Goal: Task Accomplishment & Management: Complete application form

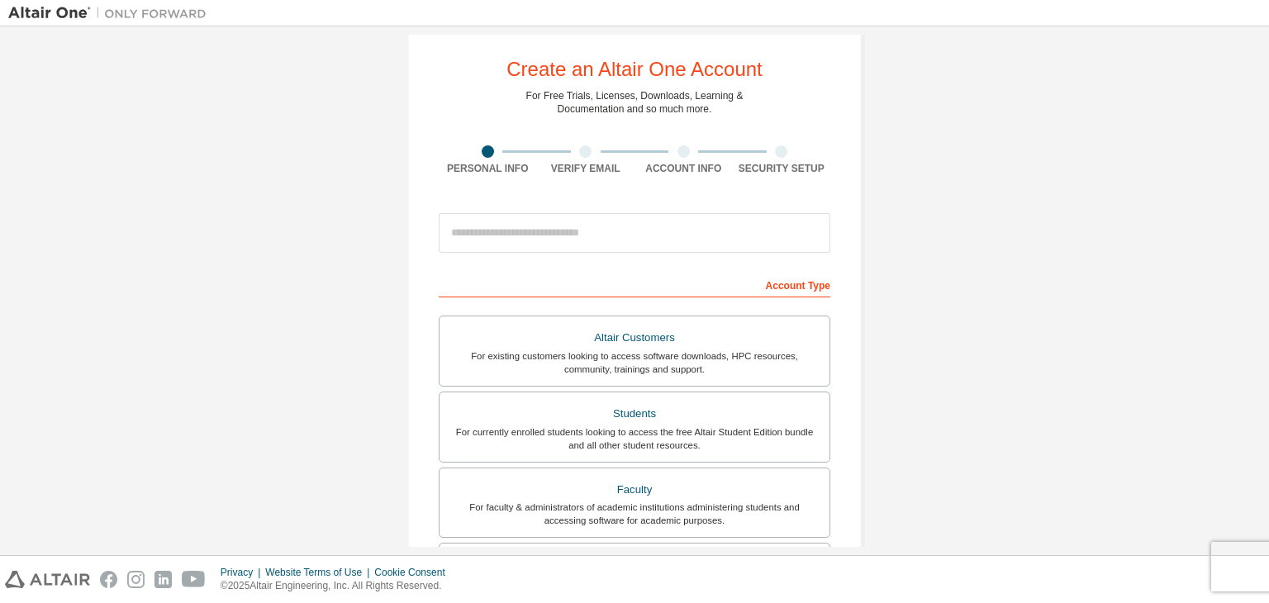
scroll to position [26, 0]
click at [572, 239] on input "email" at bounding box center [635, 233] width 392 height 40
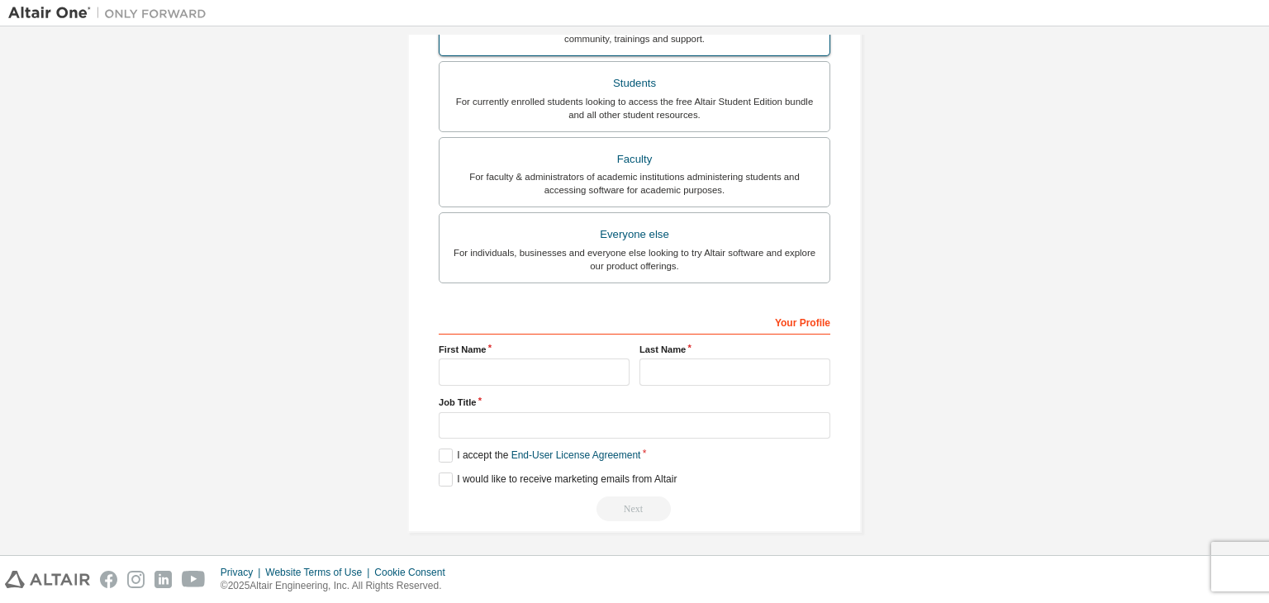
scroll to position [359, 0]
type input "**********"
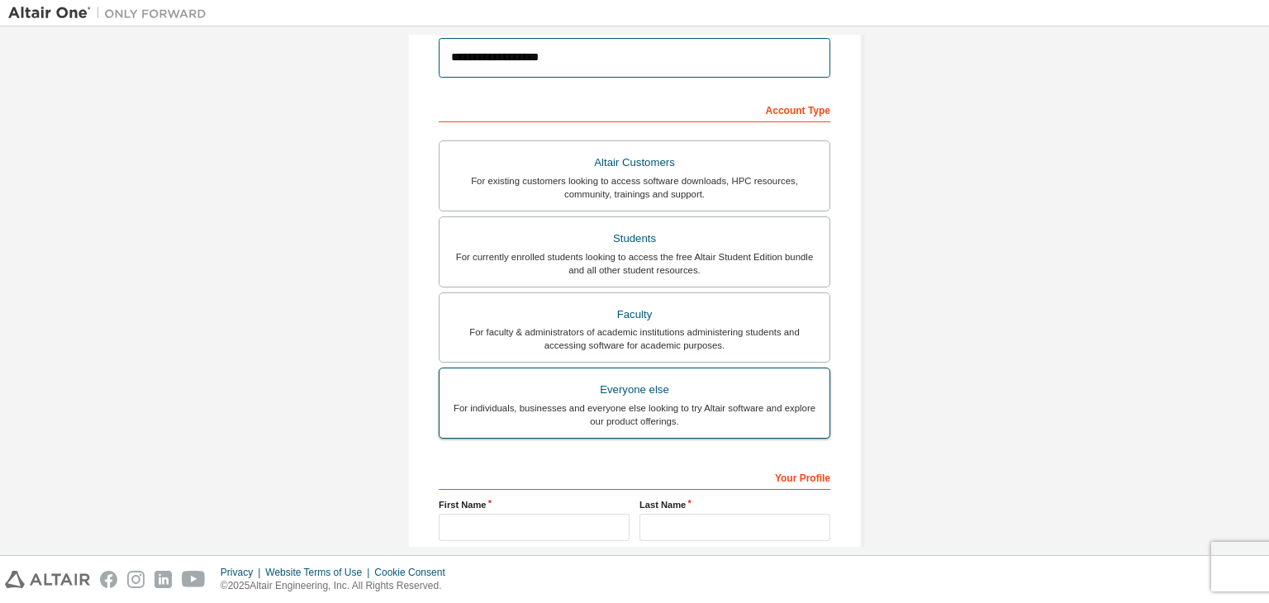
scroll to position [205, 0]
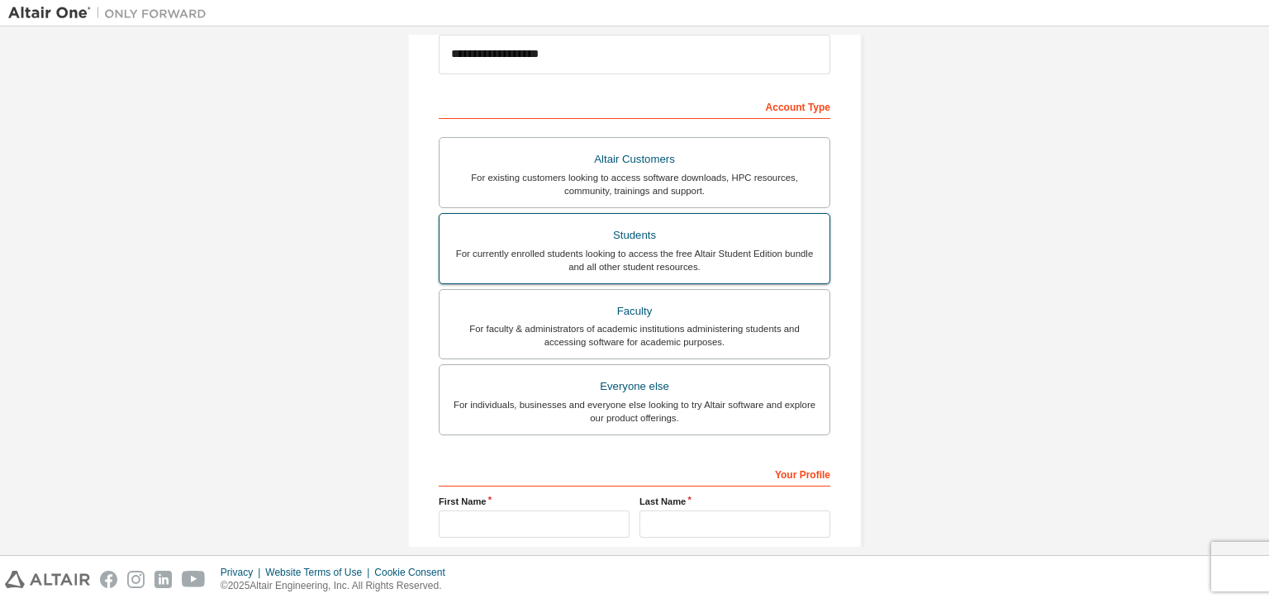
click at [619, 239] on div "Students" at bounding box center [635, 235] width 370 height 23
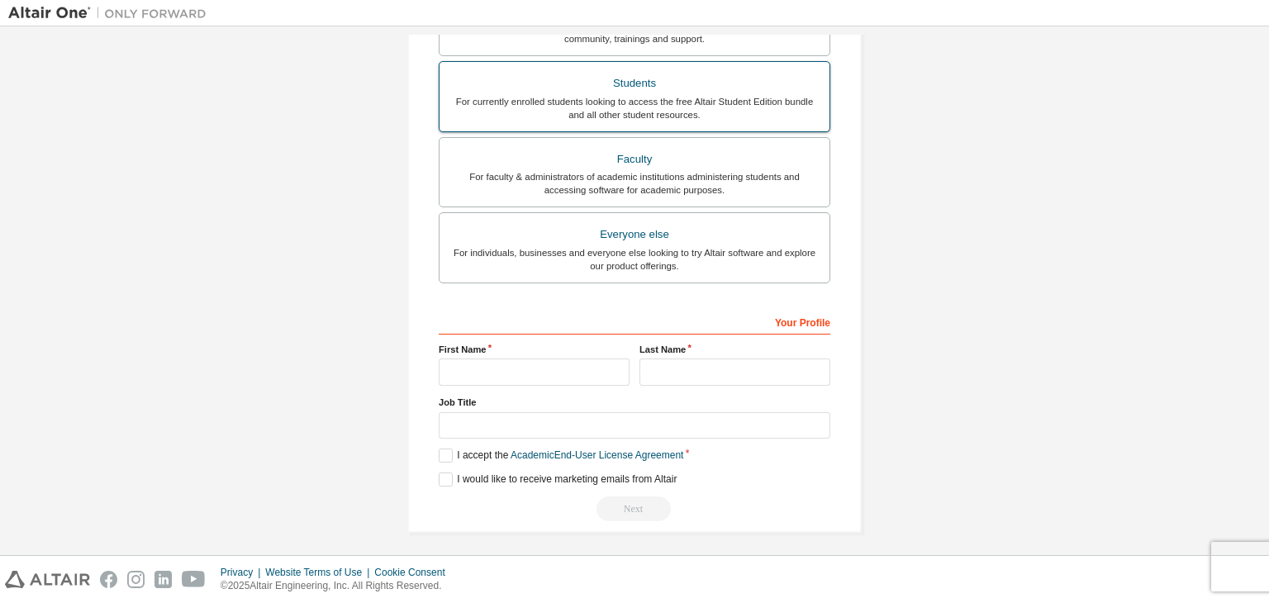
scroll to position [359, 0]
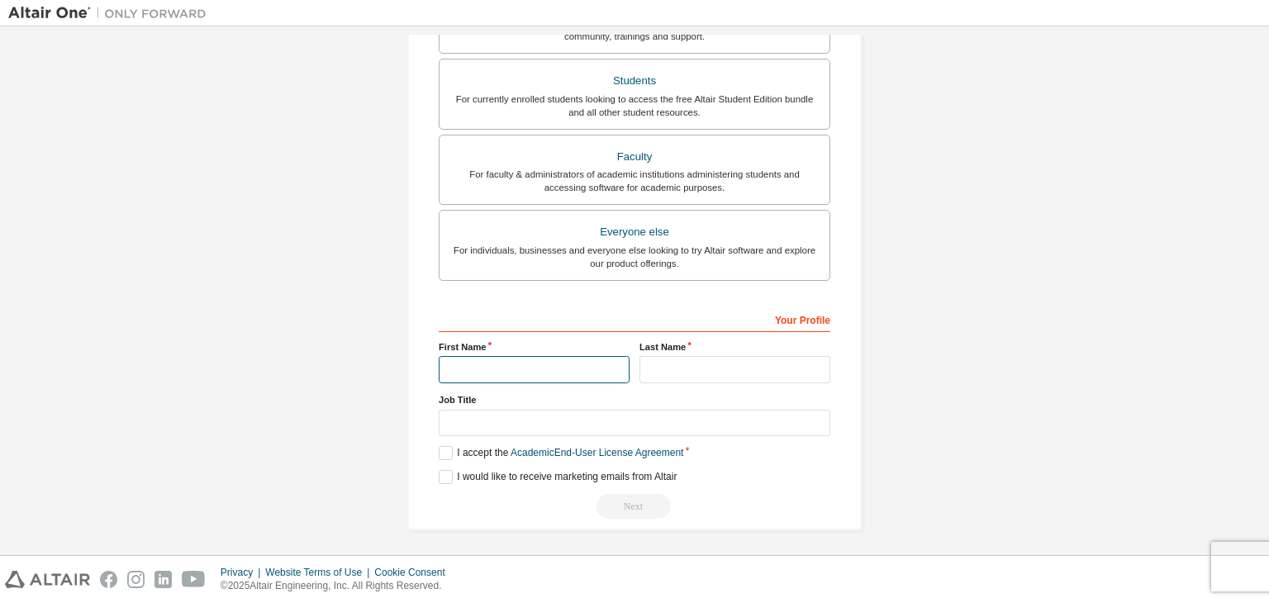
click at [526, 363] on input "text" at bounding box center [534, 369] width 191 height 27
type input "**********"
click at [698, 370] on input "text" at bounding box center [735, 369] width 191 height 27
type input "****"
click at [445, 455] on label "I accept the Academic End-User License Agreement" at bounding box center [561, 453] width 245 height 14
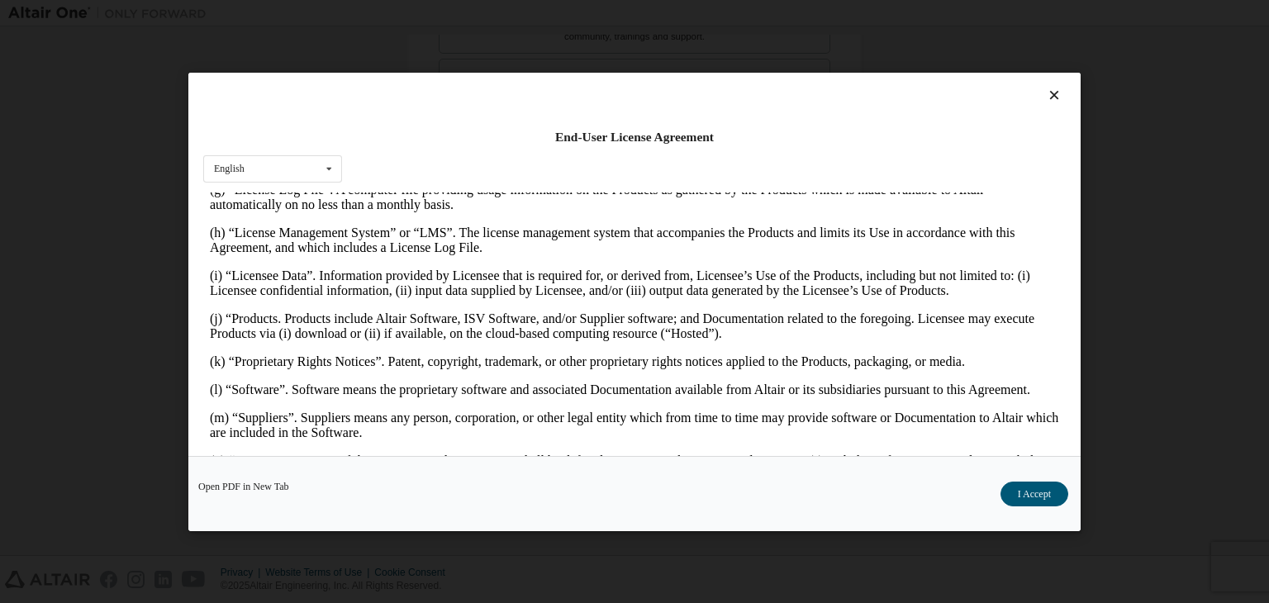
scroll to position [645, 0]
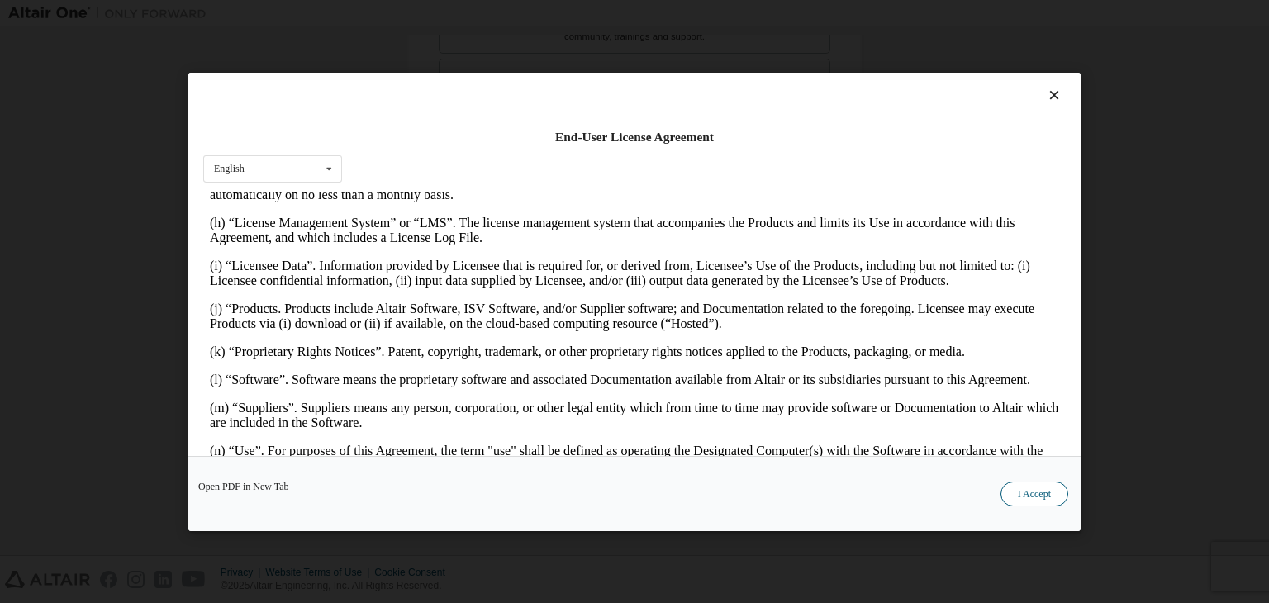
click at [1051, 497] on button "I Accept" at bounding box center [1035, 494] width 68 height 25
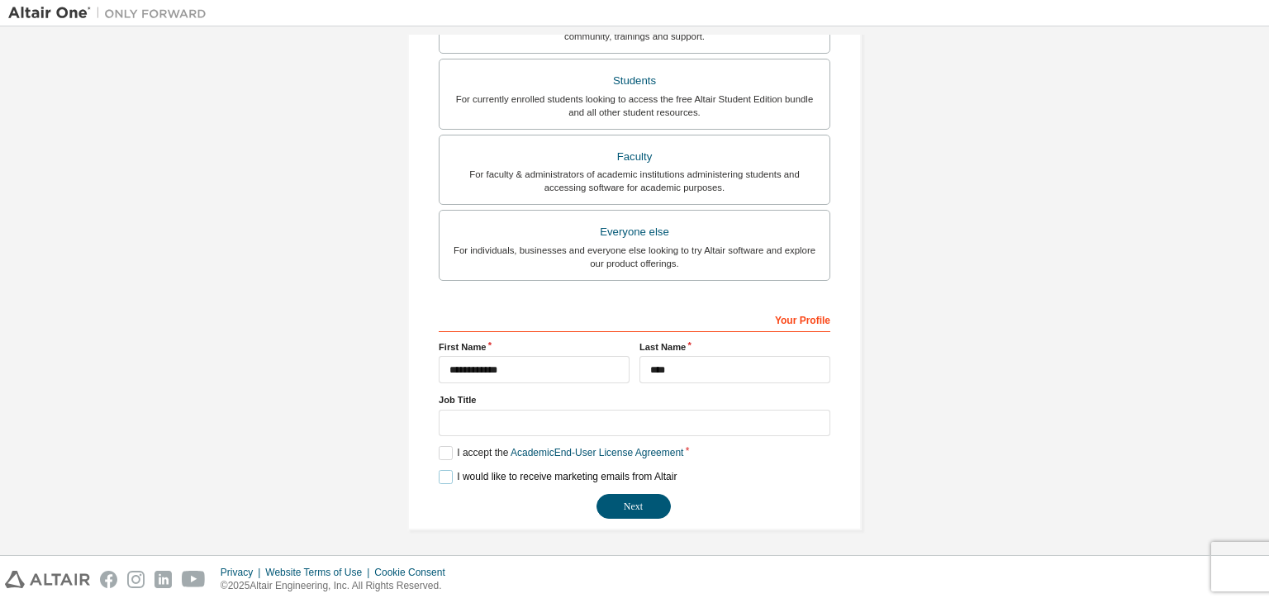
click at [442, 475] on label "I would like to receive marketing emails from Altair" at bounding box center [558, 477] width 238 height 14
click at [475, 426] on input "text" at bounding box center [635, 423] width 392 height 27
click at [630, 504] on button "Next" at bounding box center [634, 506] width 74 height 25
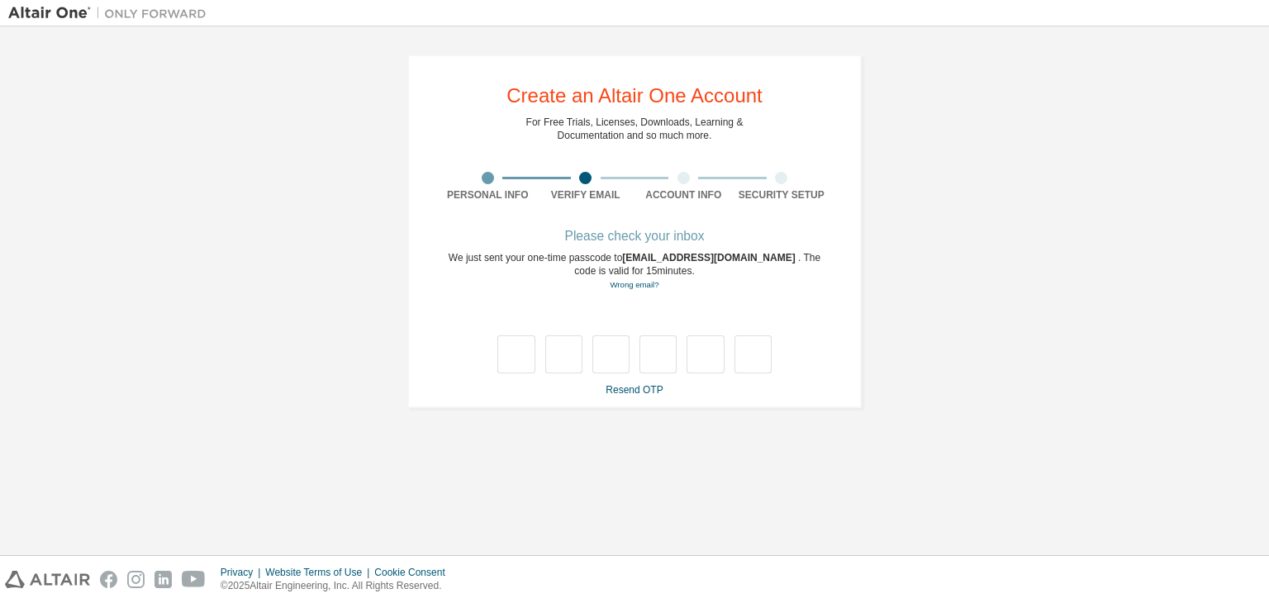
type input "*"
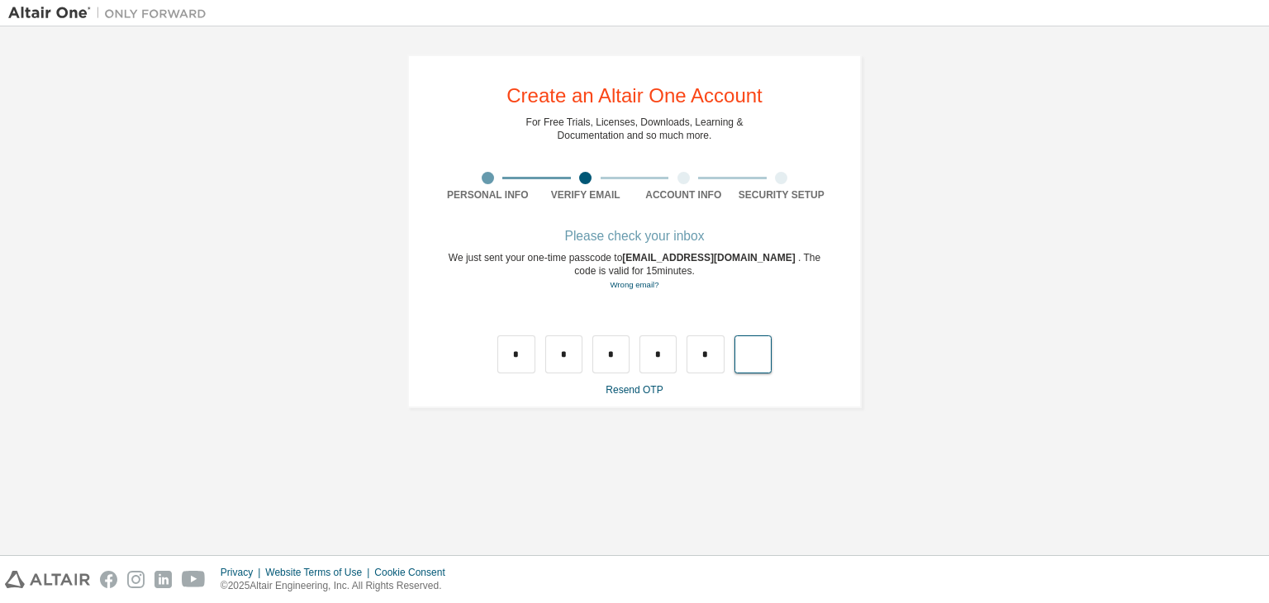
type input "*"
